Goal: Transaction & Acquisition: Obtain resource

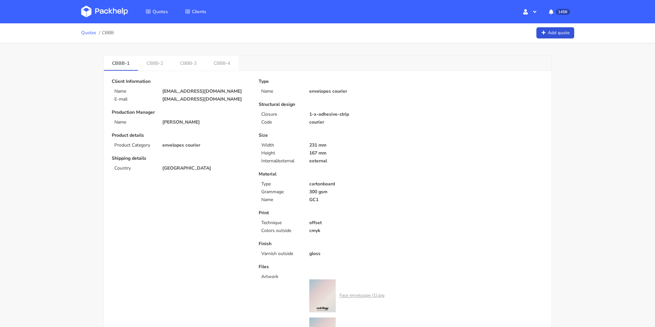
click at [86, 33] on link "Quotes" at bounding box center [88, 32] width 15 height 5
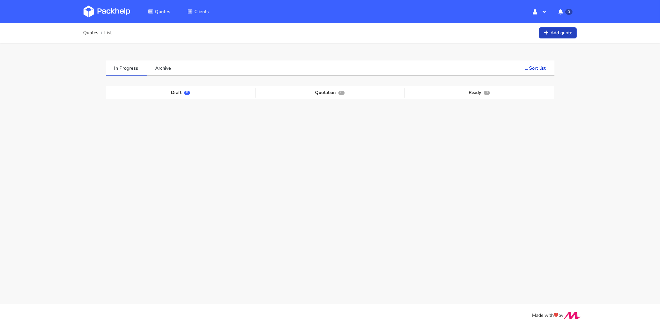
click at [552, 34] on link "Add quote" at bounding box center [558, 33] width 38 height 12
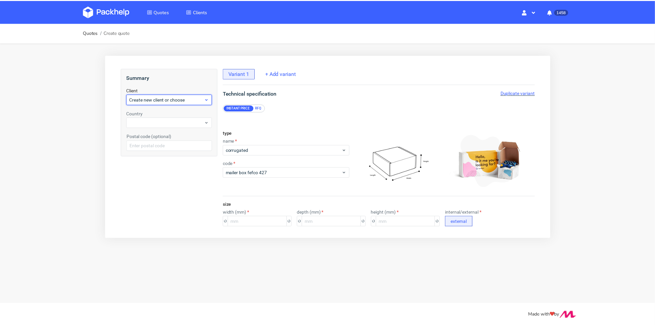
click at [172, 102] on span "Create new client or choose" at bounding box center [166, 100] width 75 height 7
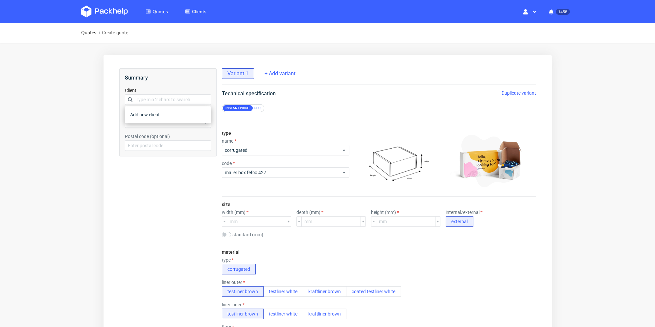
click at [171, 101] on input "text" at bounding box center [168, 99] width 86 height 11
click at [259, 149] on span "corrugated" at bounding box center [283, 150] width 117 height 7
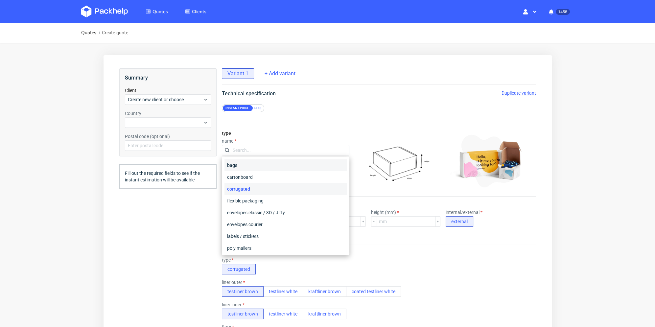
click at [261, 164] on div "bags" at bounding box center [285, 165] width 122 height 12
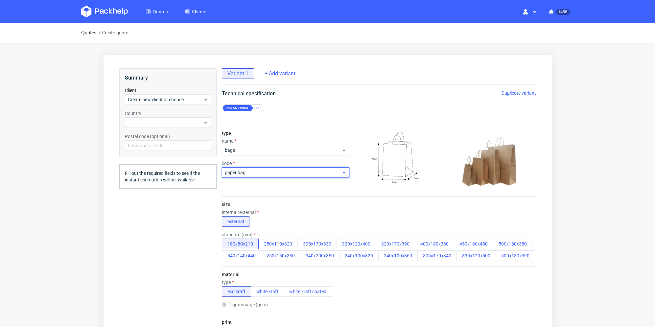
click at [260, 176] on span "paper bag" at bounding box center [283, 172] width 117 height 7
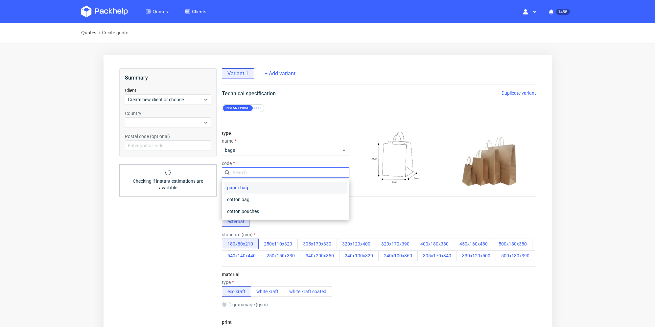
click at [260, 175] on input "text" at bounding box center [286, 172] width 128 height 11
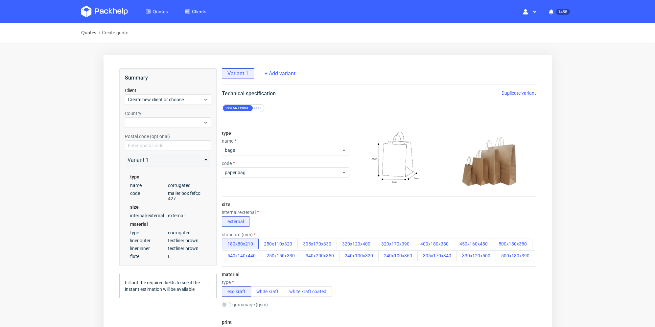
click at [313, 202] on div "size internal/external external standard (mm) 180x80x210 250x110x320 305x170x33…" at bounding box center [379, 232] width 314 height 70
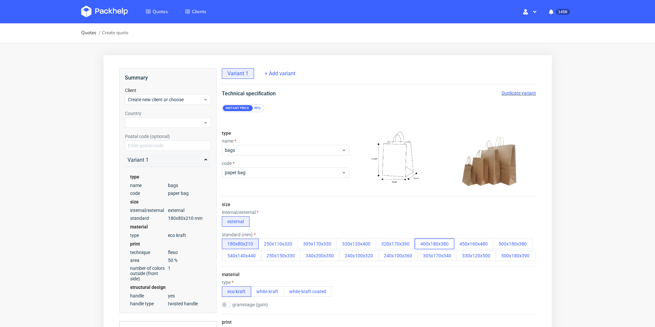
drag, startPoint x: 445, startPoint y: 243, endPoint x: 418, endPoint y: 244, distance: 28.0
click at [418, 244] on button "400x180x380" at bounding box center [434, 244] width 39 height 11
drag, startPoint x: 417, startPoint y: 244, endPoint x: 450, endPoint y: 244, distance: 33.2
click at [450, 244] on button "400x180x380" at bounding box center [434, 244] width 39 height 11
drag, startPoint x: 446, startPoint y: 244, endPoint x: 413, endPoint y: 243, distance: 32.9
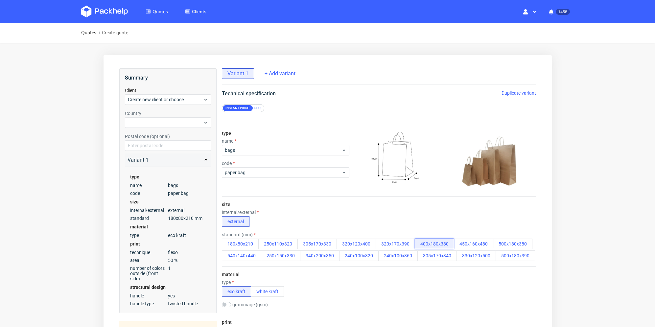
click at [402, 243] on div "180x80x210 250x110x320 305x170x330 320x120x400 320x170x390 400x180x380 450x160x…" at bounding box center [379, 250] width 314 height 22
